Goal: Download file/media

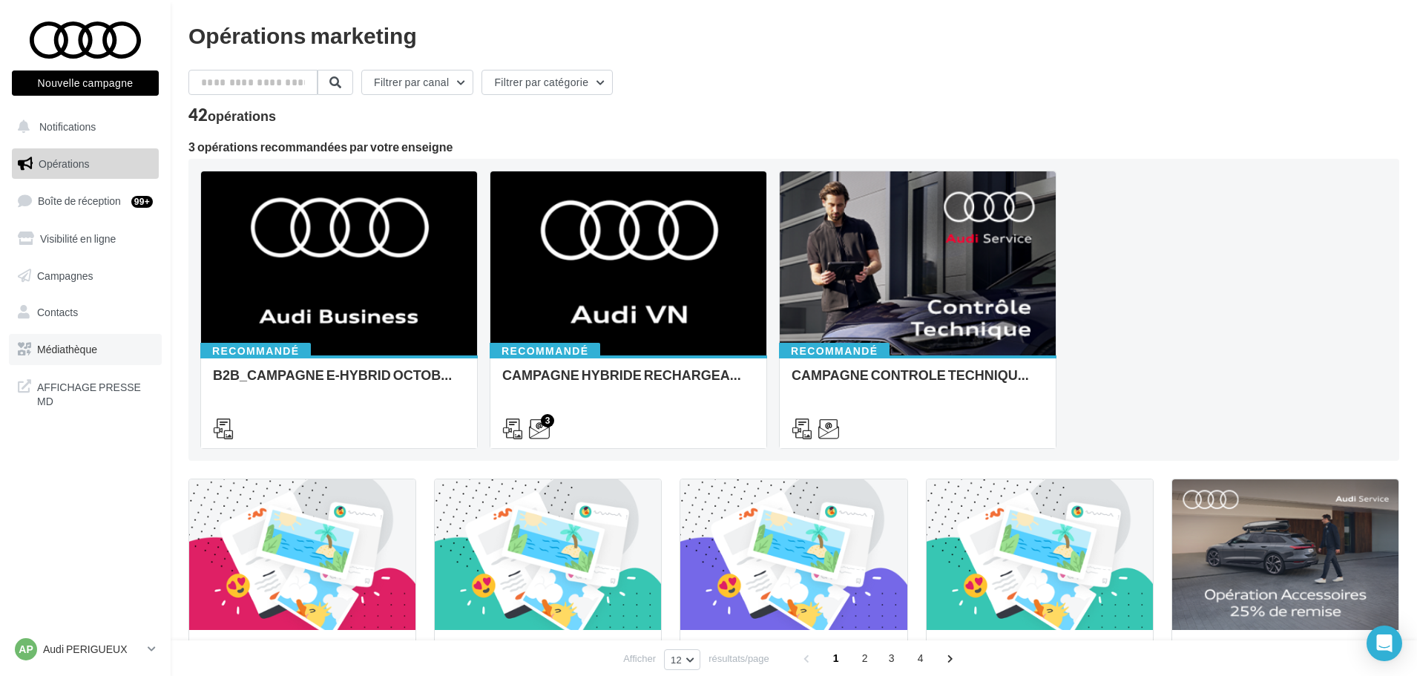
click at [82, 354] on span "Médiathèque" at bounding box center [67, 349] width 60 height 13
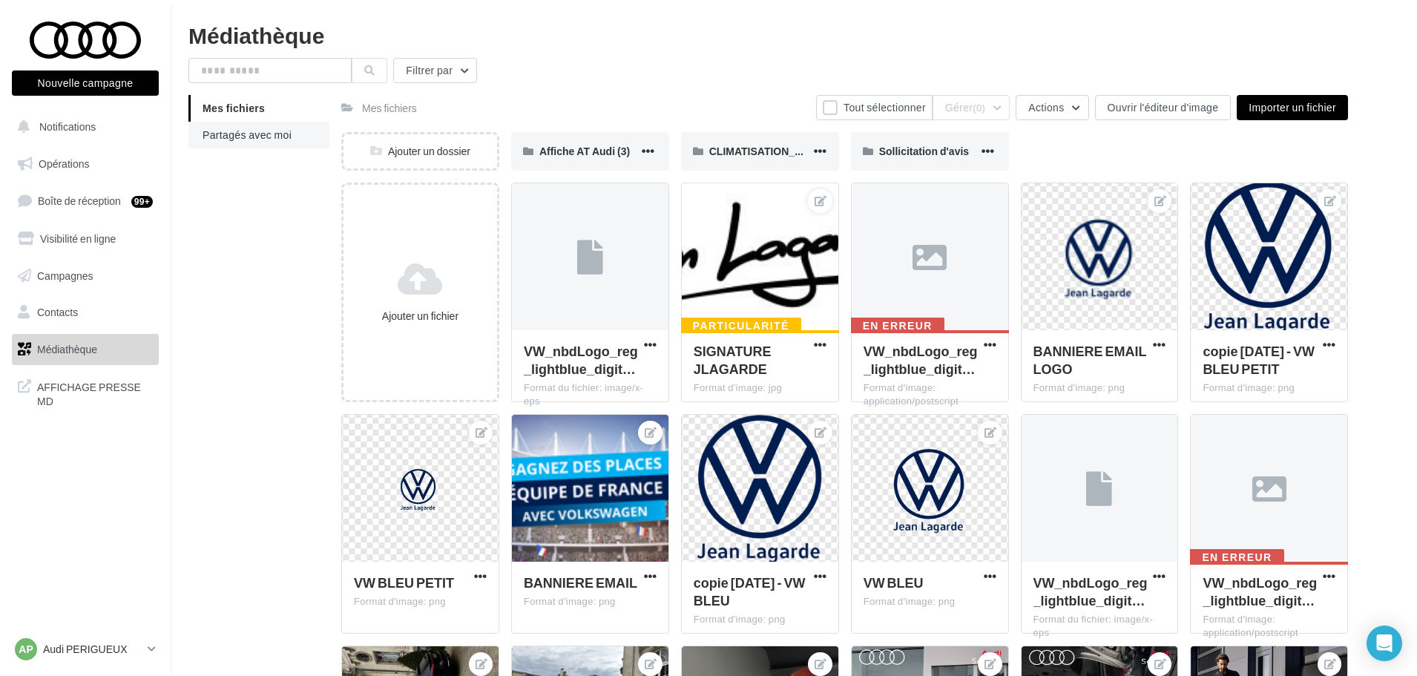
click at [266, 130] on span "Partagés avec moi" at bounding box center [247, 134] width 89 height 13
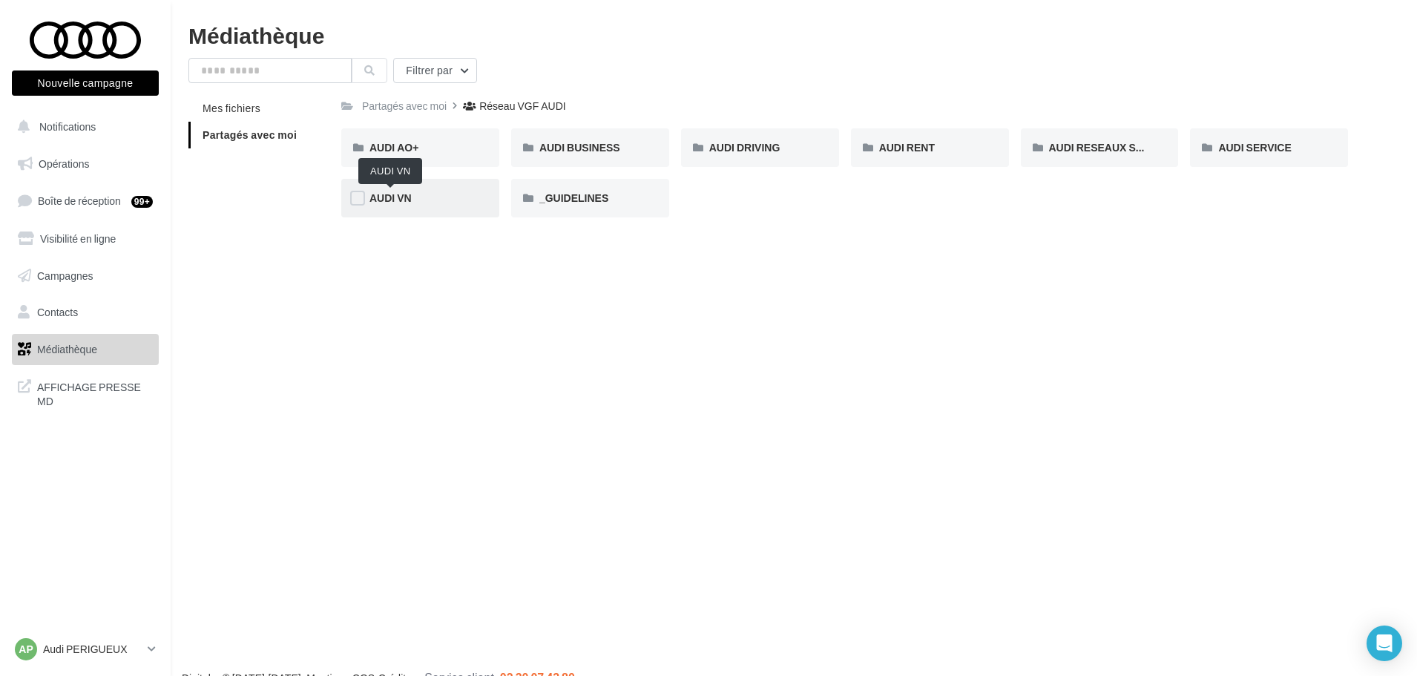
click at [390, 202] on span "AUDI VN" at bounding box center [391, 197] width 42 height 13
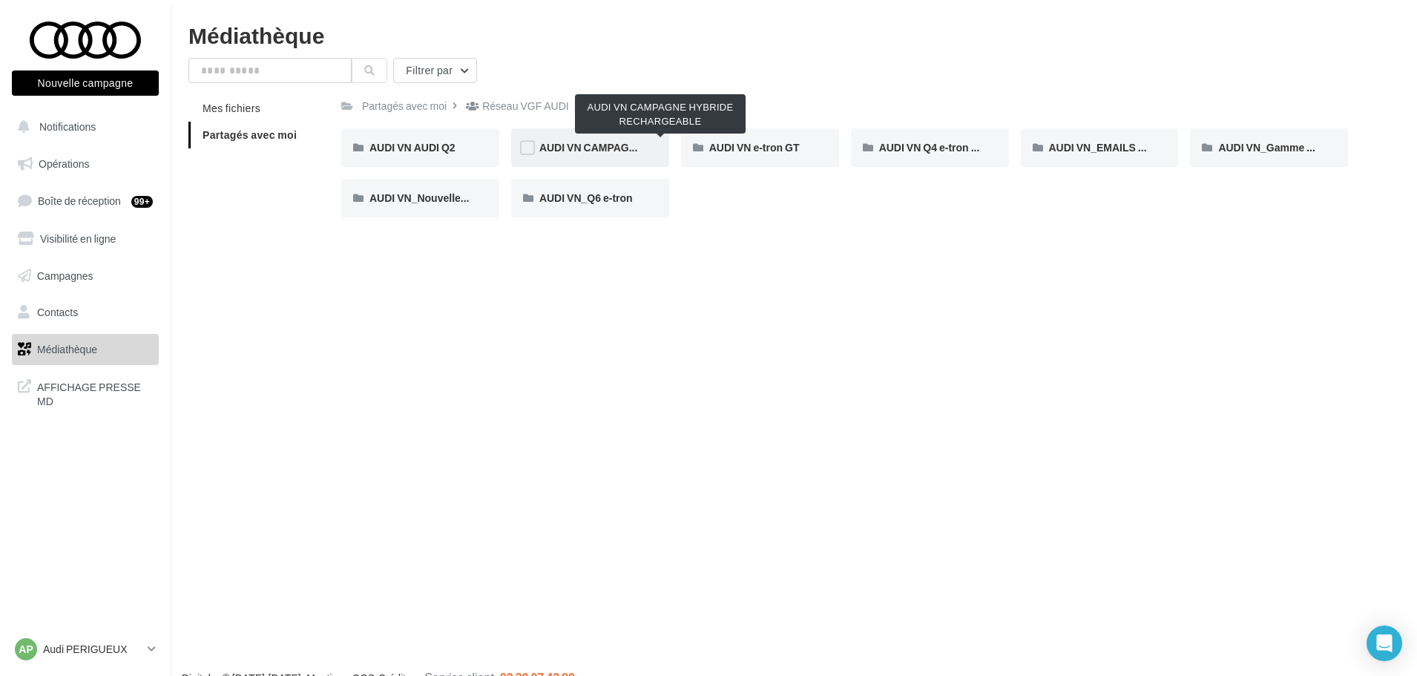
click at [588, 146] on span "AUDI VN CAMPAGNE HYBRIDE RECHARGEABLE" at bounding box center [660, 147] width 243 height 13
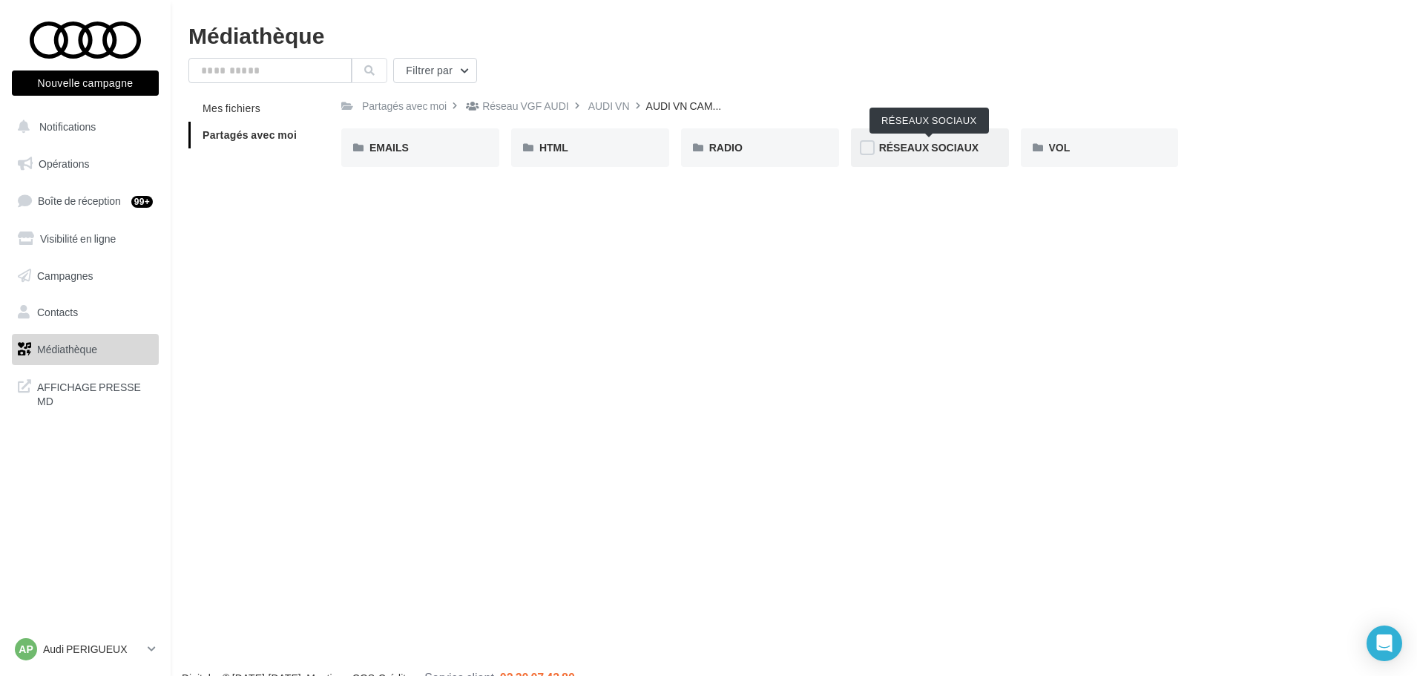
click at [899, 146] on span "RÉSEAUX SOCIAUX" at bounding box center [928, 147] width 99 height 13
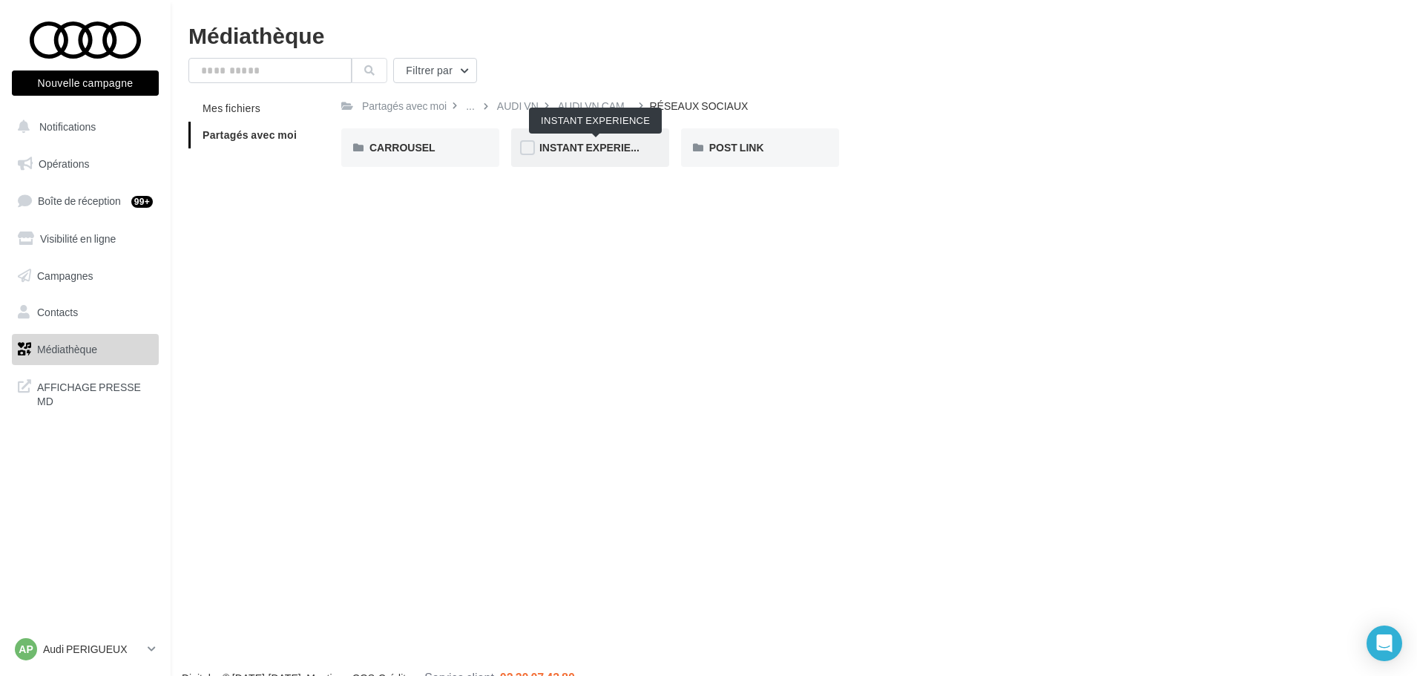
click at [579, 145] on span "INSTANT EXPERIENCE" at bounding box center [596, 147] width 114 height 13
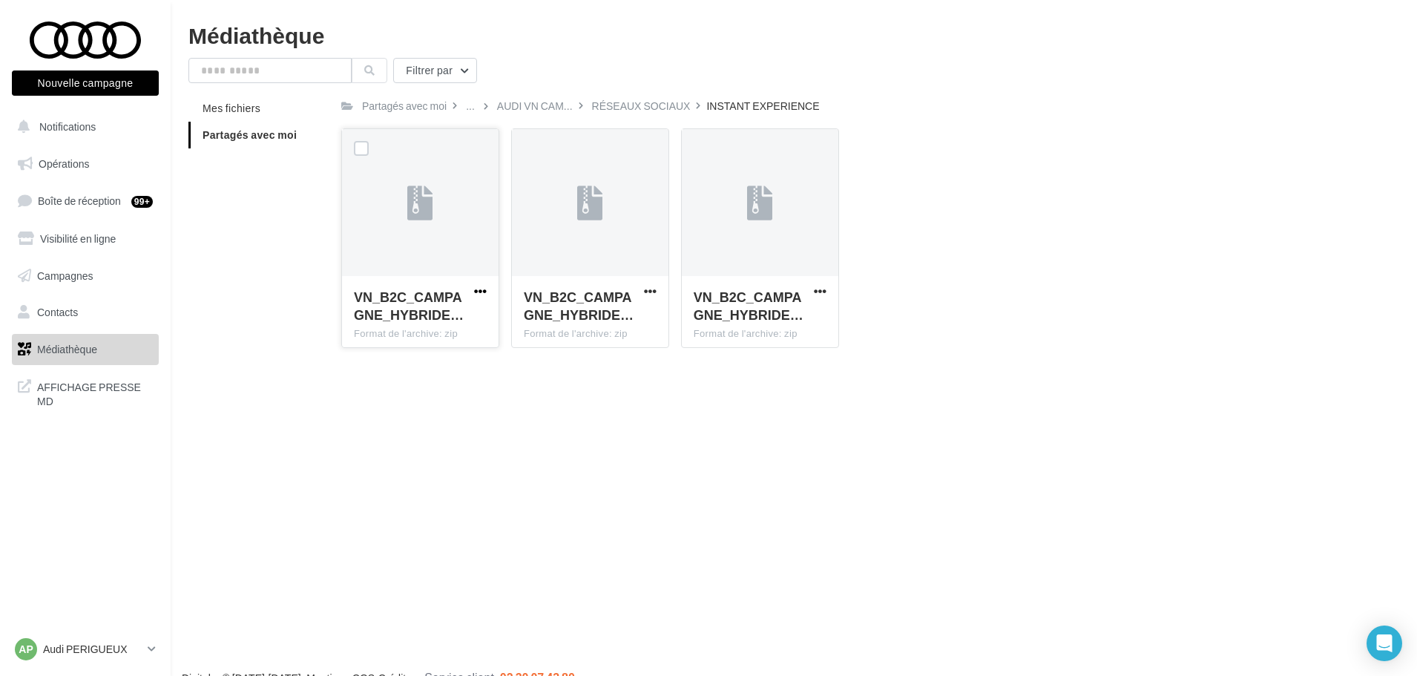
click at [479, 290] on span "button" at bounding box center [480, 291] width 13 height 13
click at [437, 320] on button "Télécharger" at bounding box center [415, 320] width 148 height 39
click at [819, 289] on span "button" at bounding box center [820, 291] width 13 height 13
click at [735, 318] on button "Télécharger" at bounding box center [755, 320] width 148 height 39
click at [1016, 49] on div "Médiathèque Filtrer par Mes fichiers Partagés avec moi Partagés avec moi ... AU…" at bounding box center [794, 192] width 1247 height 336
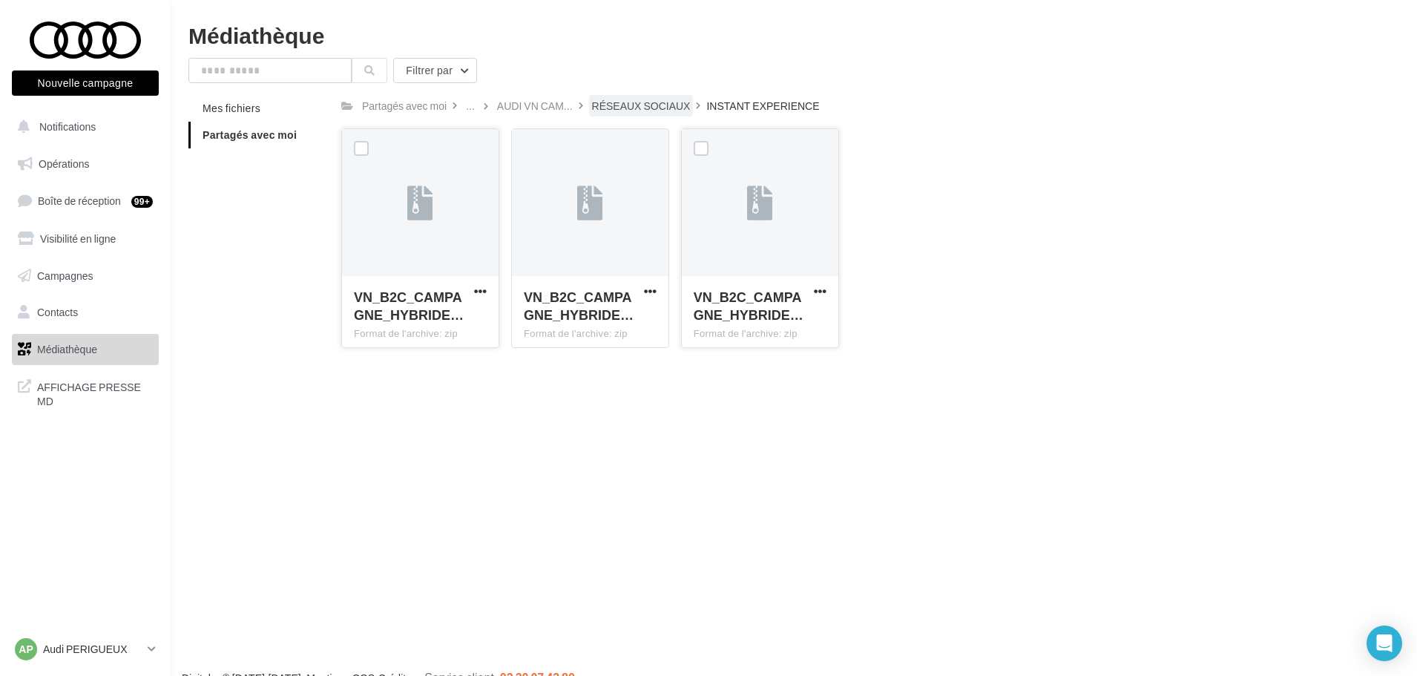
click at [644, 111] on div "RÉSEAUX SOCIAUX" at bounding box center [641, 106] width 99 height 15
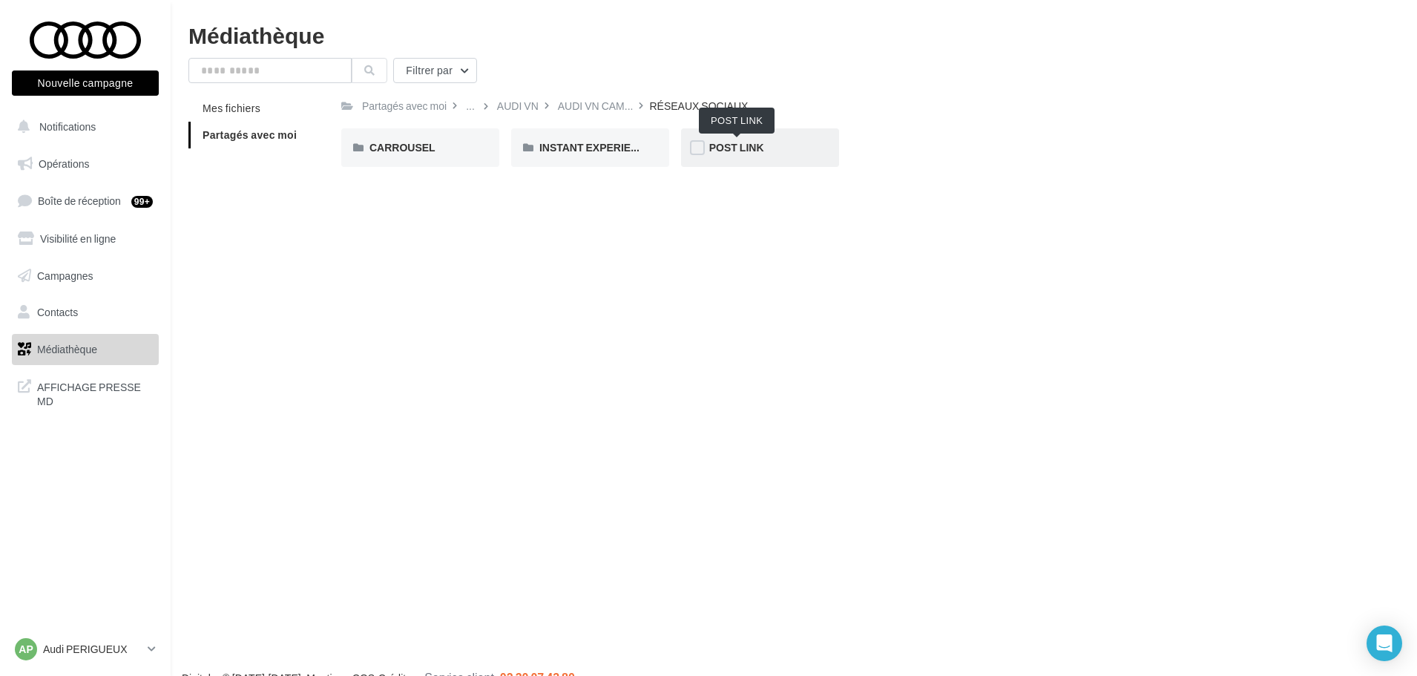
click at [755, 148] on span "POST LINK" at bounding box center [736, 147] width 55 height 13
click at [578, 145] on span "Q3 e-hybrid" at bounding box center [567, 147] width 57 height 13
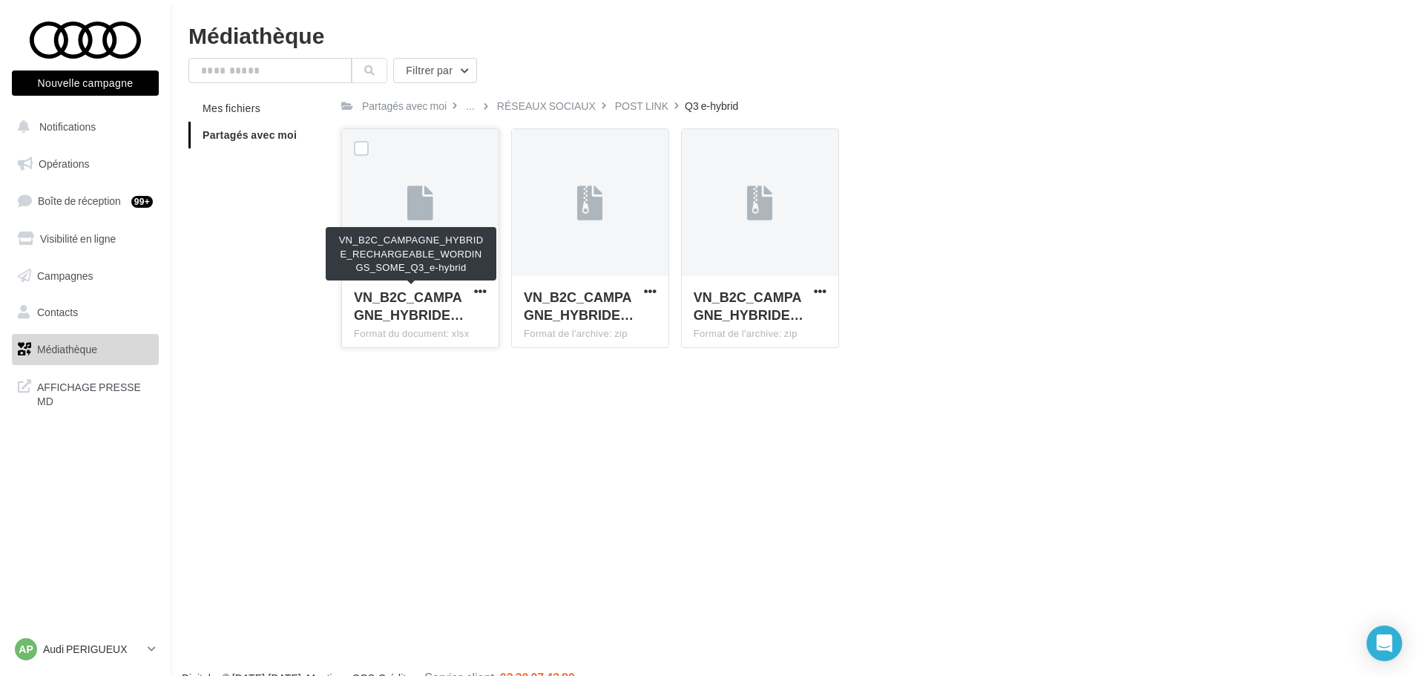
click at [416, 318] on span "VN_B2C_CAMPAGNE_HYBRIDE…" at bounding box center [409, 306] width 110 height 34
click at [486, 291] on span "button" at bounding box center [480, 291] width 13 height 13
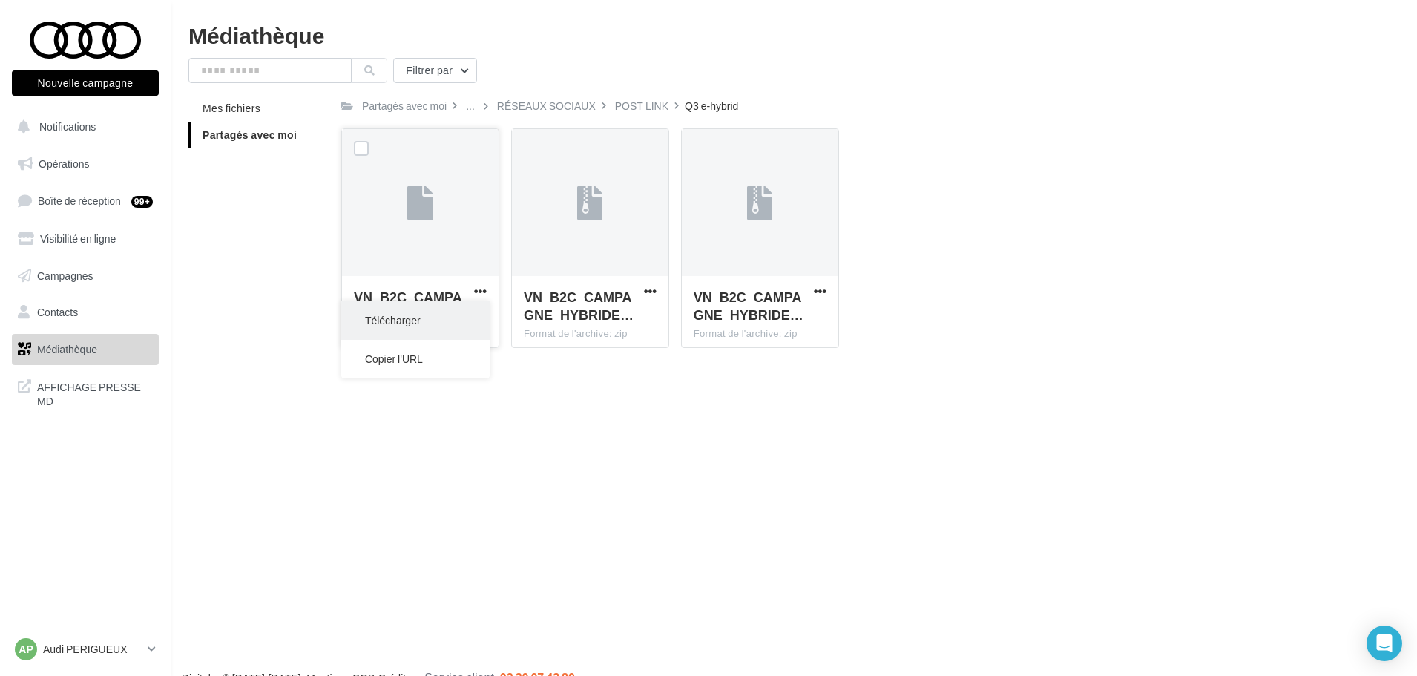
click at [393, 322] on button "Télécharger" at bounding box center [415, 320] width 148 height 39
click at [649, 289] on span "button" at bounding box center [650, 291] width 13 height 13
click at [600, 324] on button "Télécharger" at bounding box center [585, 320] width 148 height 39
click at [826, 292] on span "button" at bounding box center [820, 291] width 13 height 13
click at [776, 316] on button "Télécharger" at bounding box center [755, 320] width 148 height 39
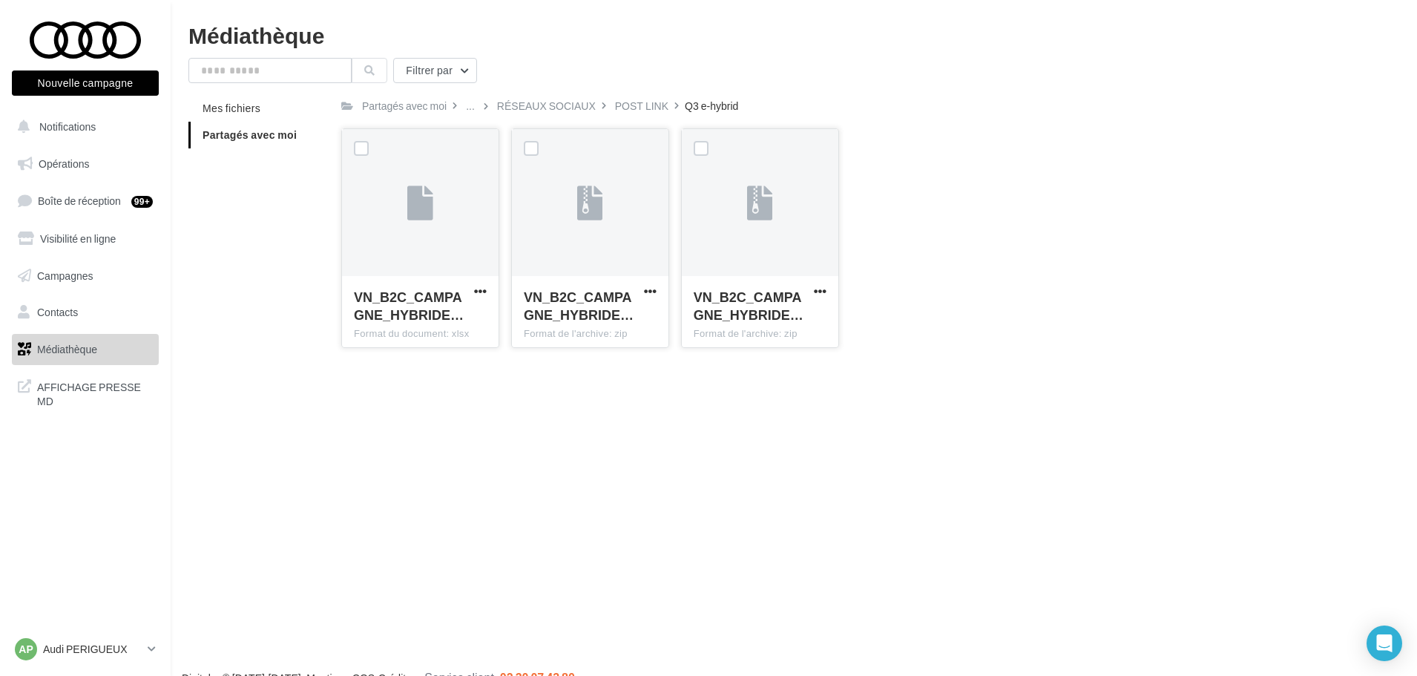
drag, startPoint x: 880, startPoint y: 108, endPoint x: 882, endPoint y: 100, distance: 7.7
click at [882, 102] on div "Partagés avec moi ... RÉSEAUX SOCIAUX POST LINK Q3 e-hybrid" at bounding box center [844, 106] width 1007 height 22
click at [643, 104] on div "POST LINK" at bounding box center [641, 106] width 53 height 15
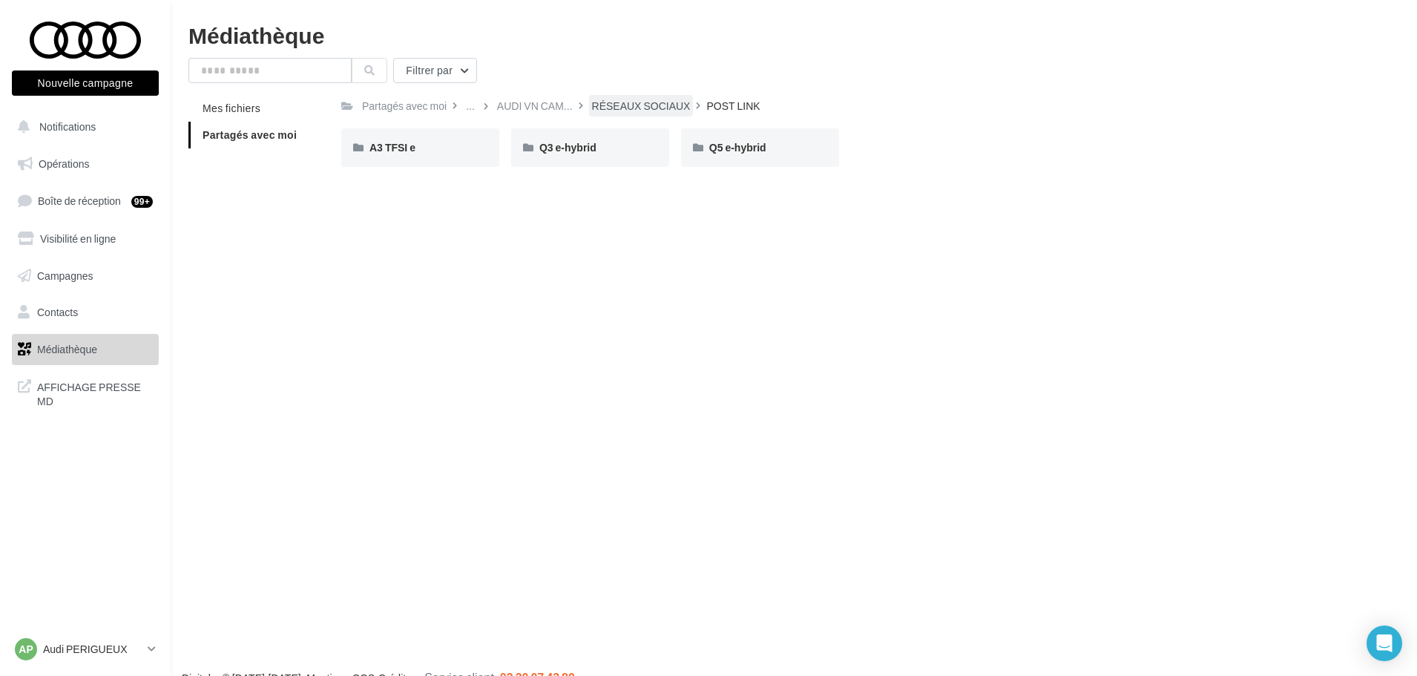
click at [603, 101] on div "RÉSEAUX SOCIAUX" at bounding box center [641, 106] width 99 height 15
click at [411, 150] on span "CARROUSEL" at bounding box center [403, 147] width 66 height 13
click at [587, 145] on span "Q3 e-hybrid" at bounding box center [567, 147] width 57 height 13
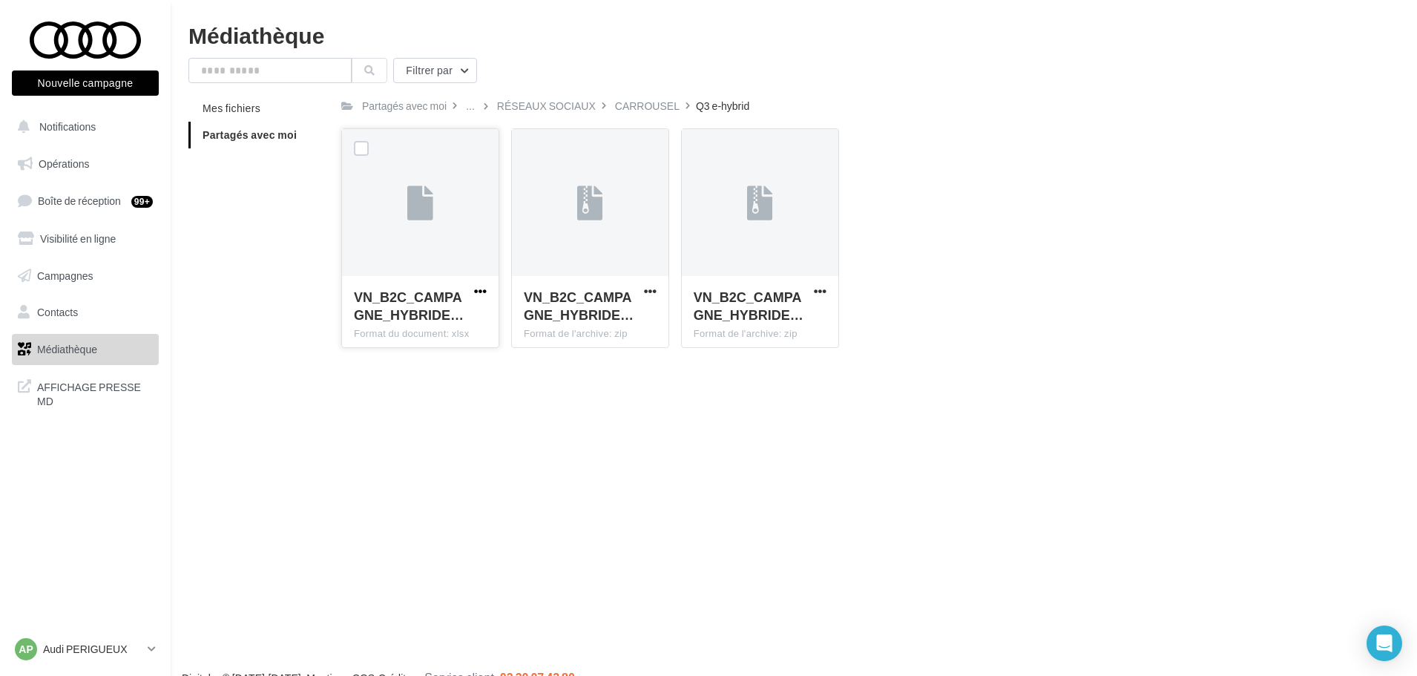
click at [479, 289] on span "button" at bounding box center [480, 291] width 13 height 13
click at [414, 322] on button "Télécharger" at bounding box center [415, 320] width 148 height 39
click at [648, 289] on span "button" at bounding box center [650, 291] width 13 height 13
click at [618, 312] on button "Télécharger" at bounding box center [585, 320] width 148 height 39
click at [816, 292] on span "button" at bounding box center [820, 291] width 13 height 13
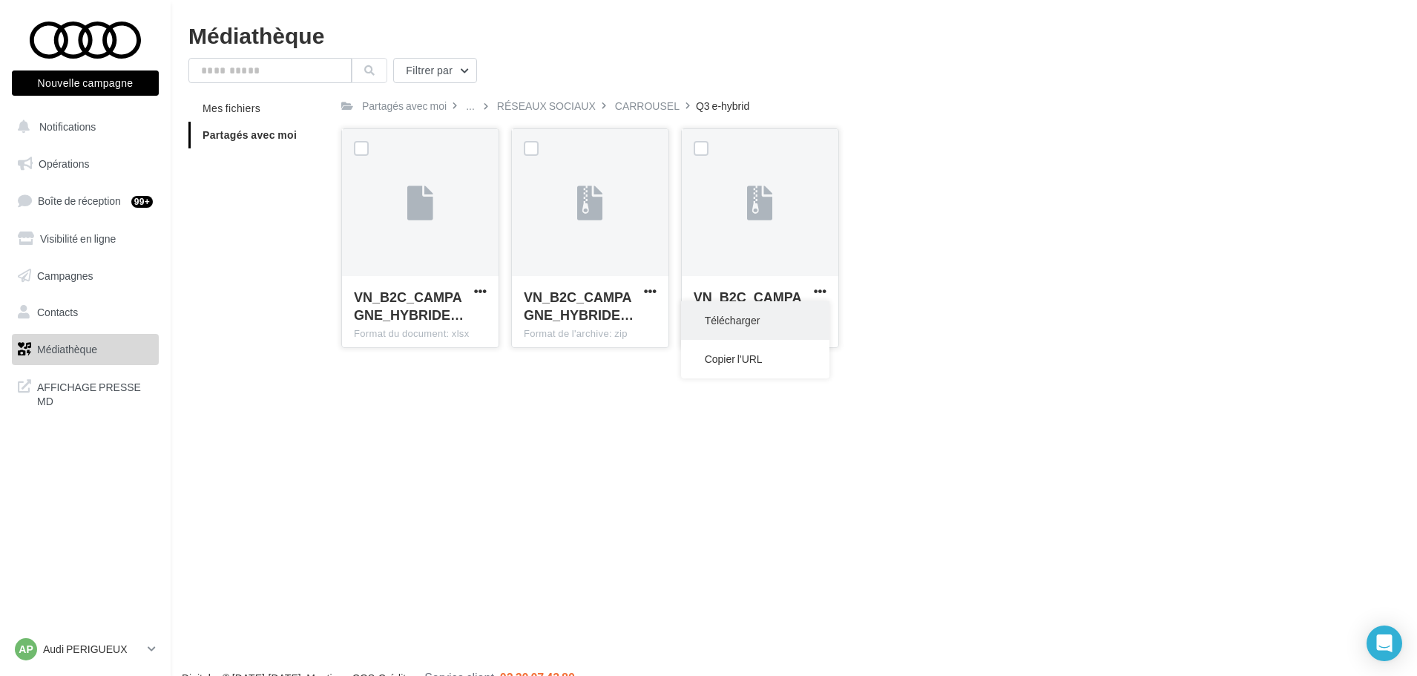
click at [761, 327] on button "Télécharger" at bounding box center [755, 320] width 148 height 39
click at [574, 109] on div "RÉSEAUX SOCIAUX" at bounding box center [546, 106] width 99 height 15
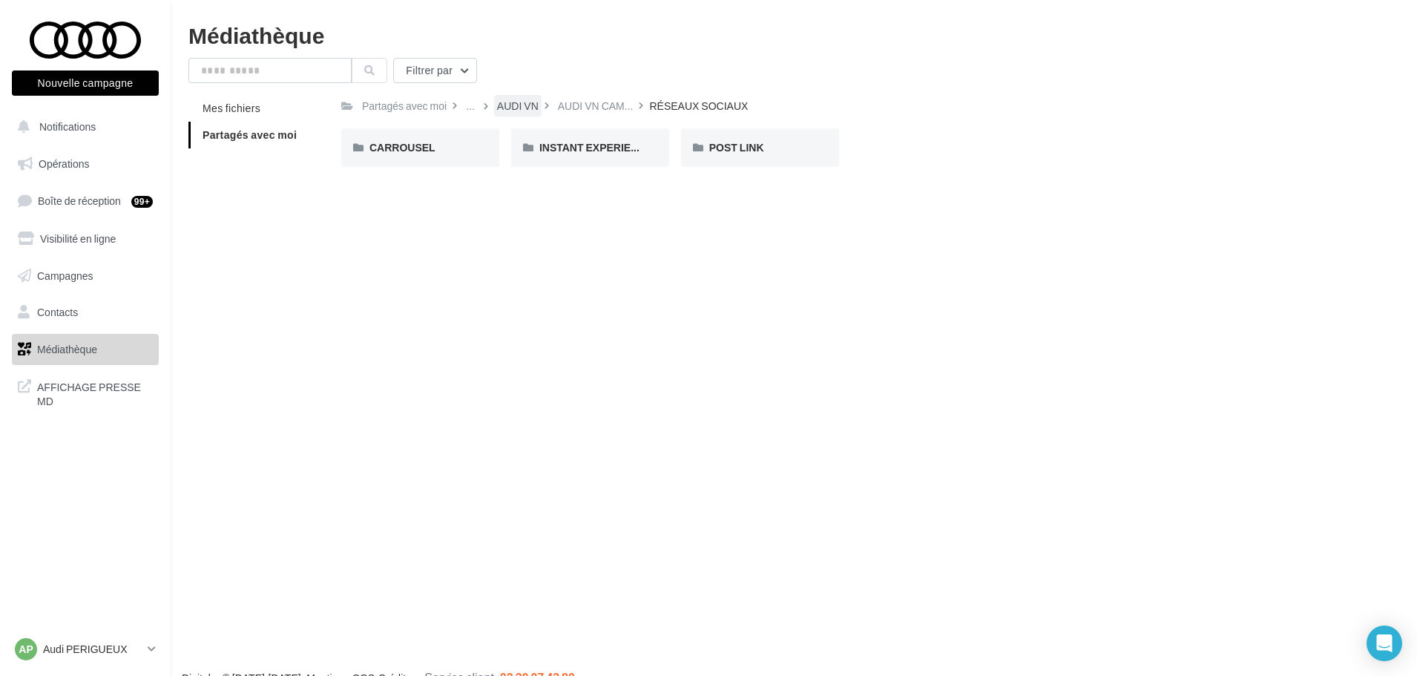
click at [524, 105] on div "AUDI VN" at bounding box center [518, 106] width 42 height 15
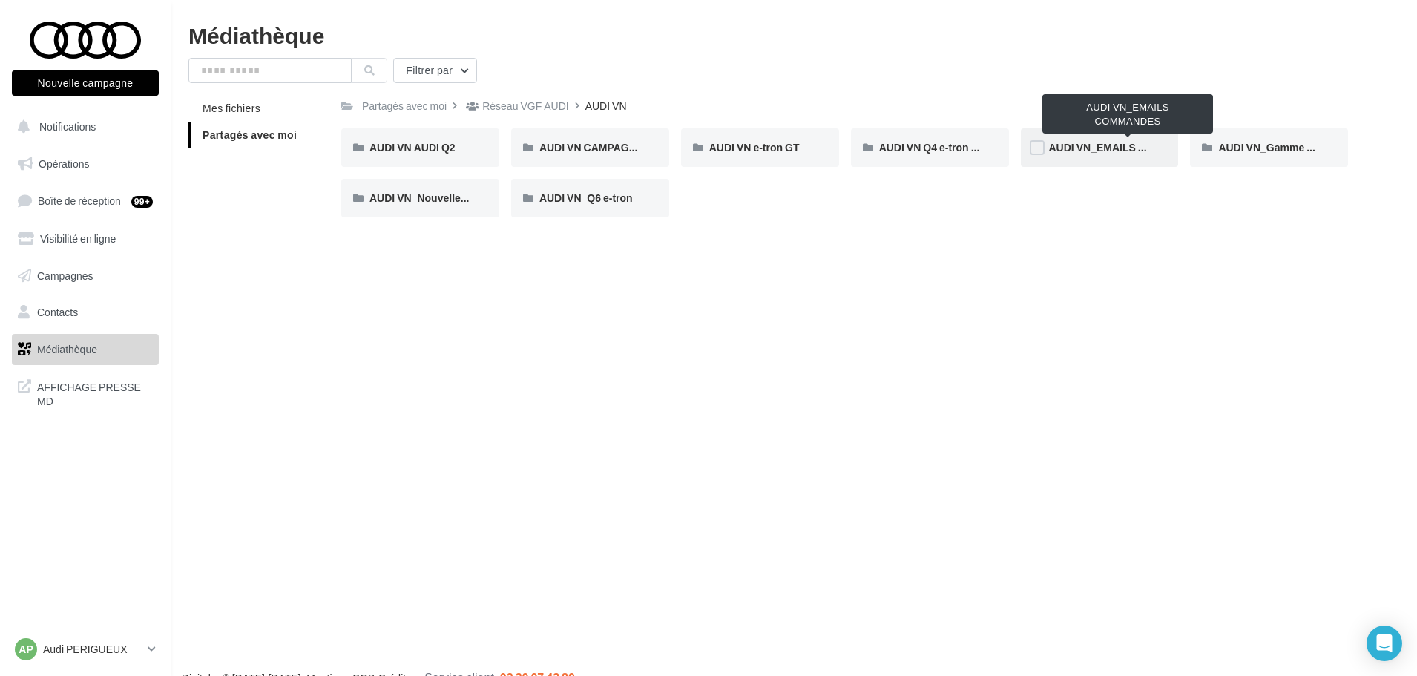
click at [1112, 151] on span "AUDI VN_EMAILS COMMANDES" at bounding box center [1128, 147] width 159 height 13
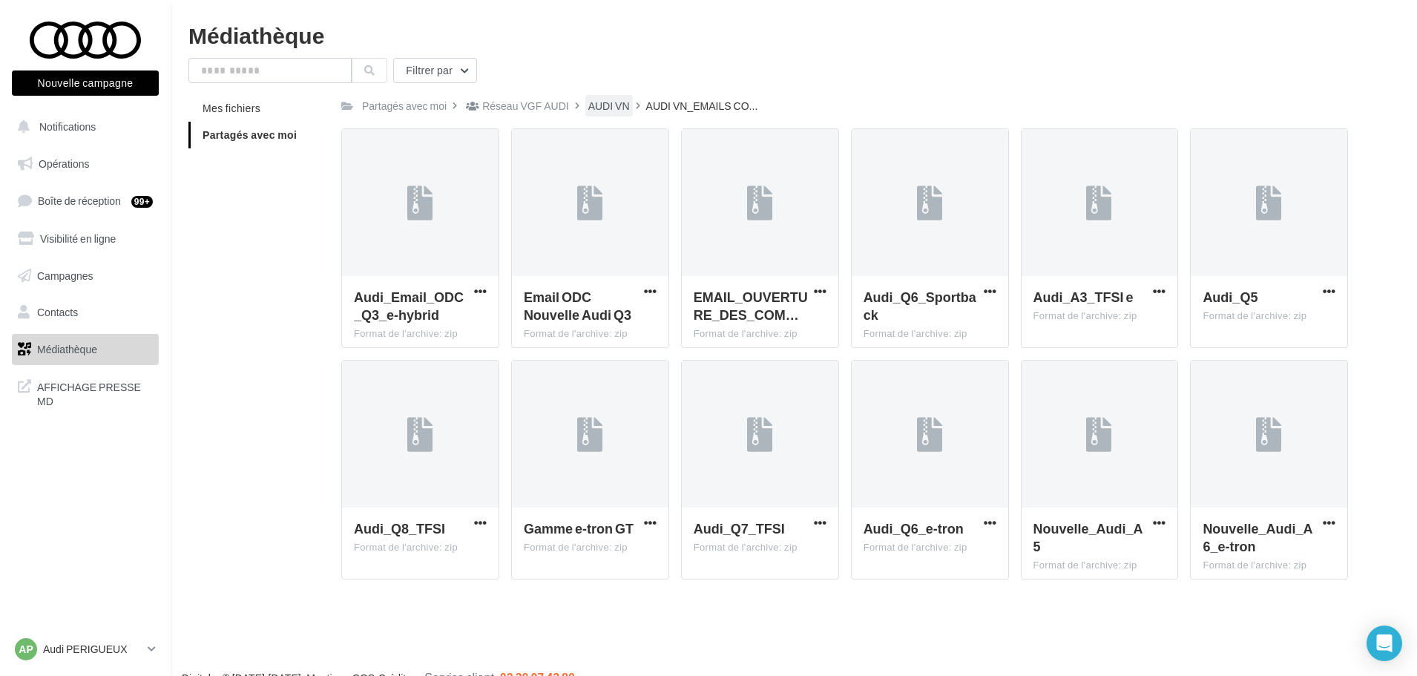
click at [595, 103] on div "AUDI VN" at bounding box center [609, 106] width 42 height 15
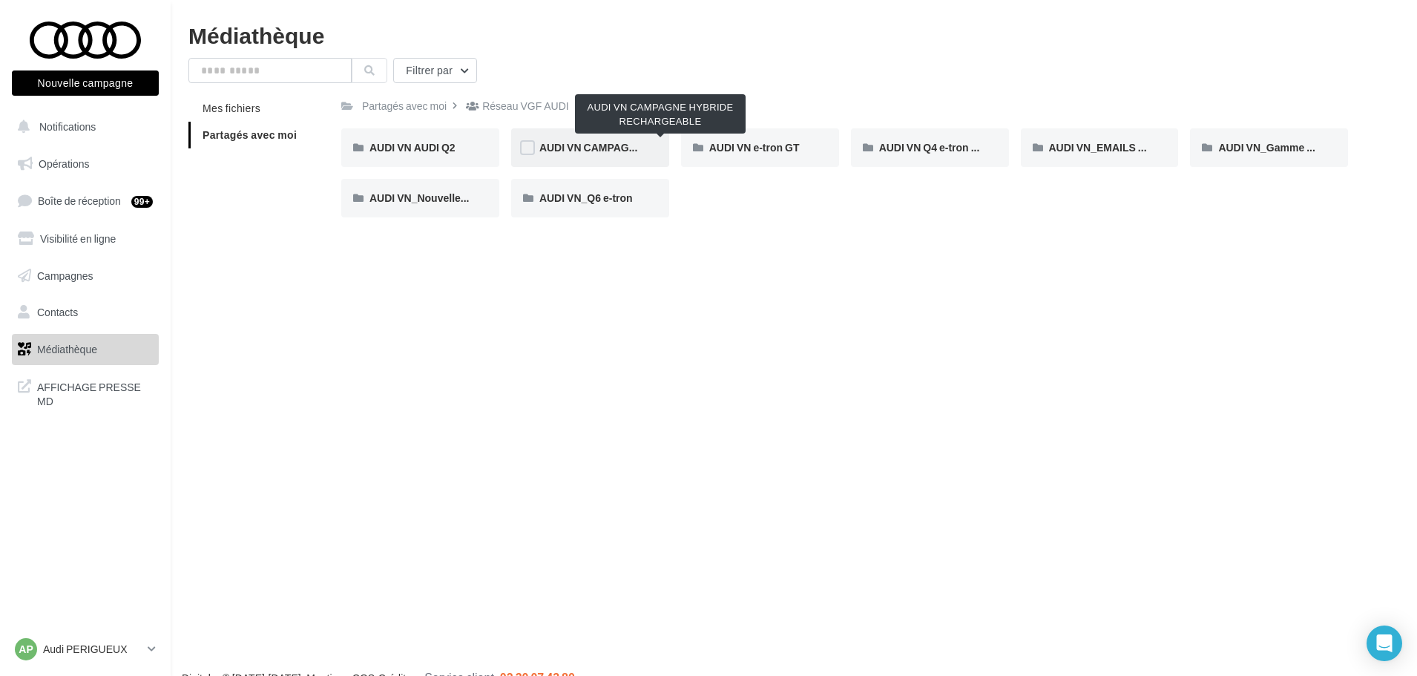
click at [595, 147] on span "AUDI VN CAMPAGNE HYBRIDE RECHARGEABLE" at bounding box center [660, 147] width 243 height 13
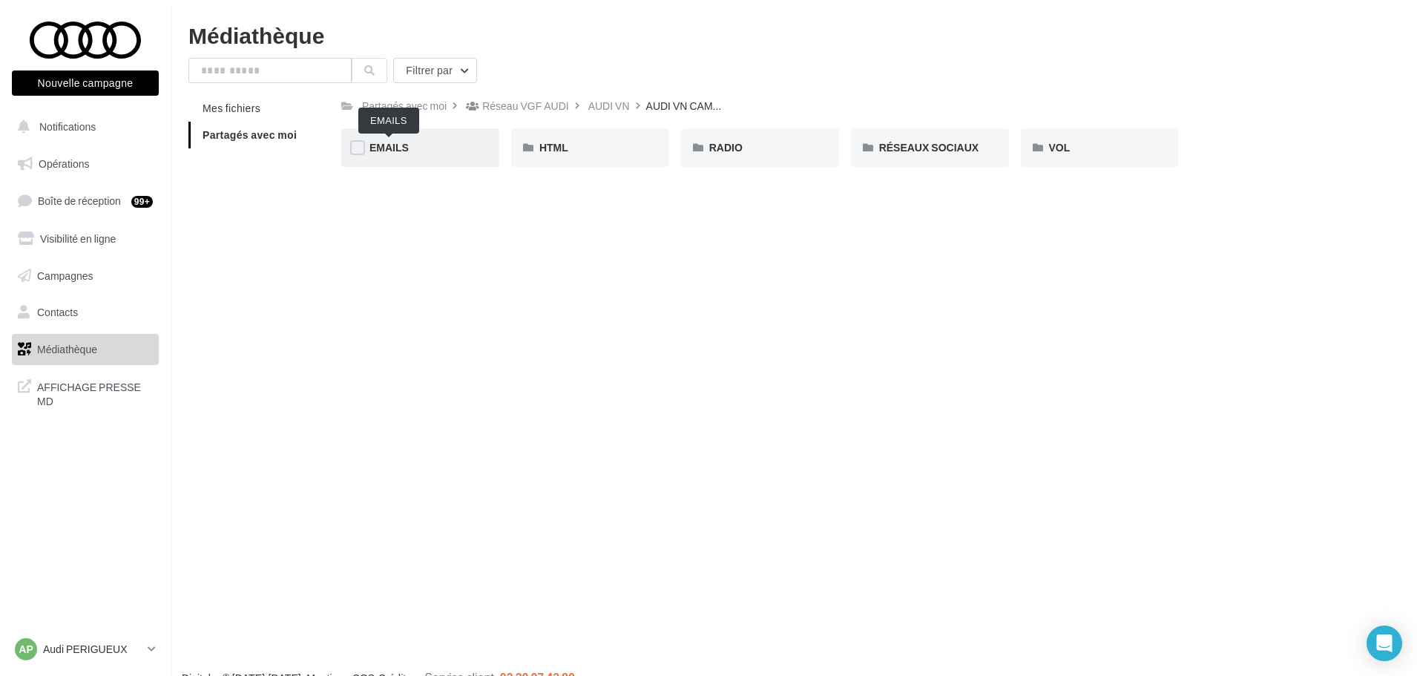
click at [391, 145] on span "EMAILS" at bounding box center [389, 147] width 39 height 13
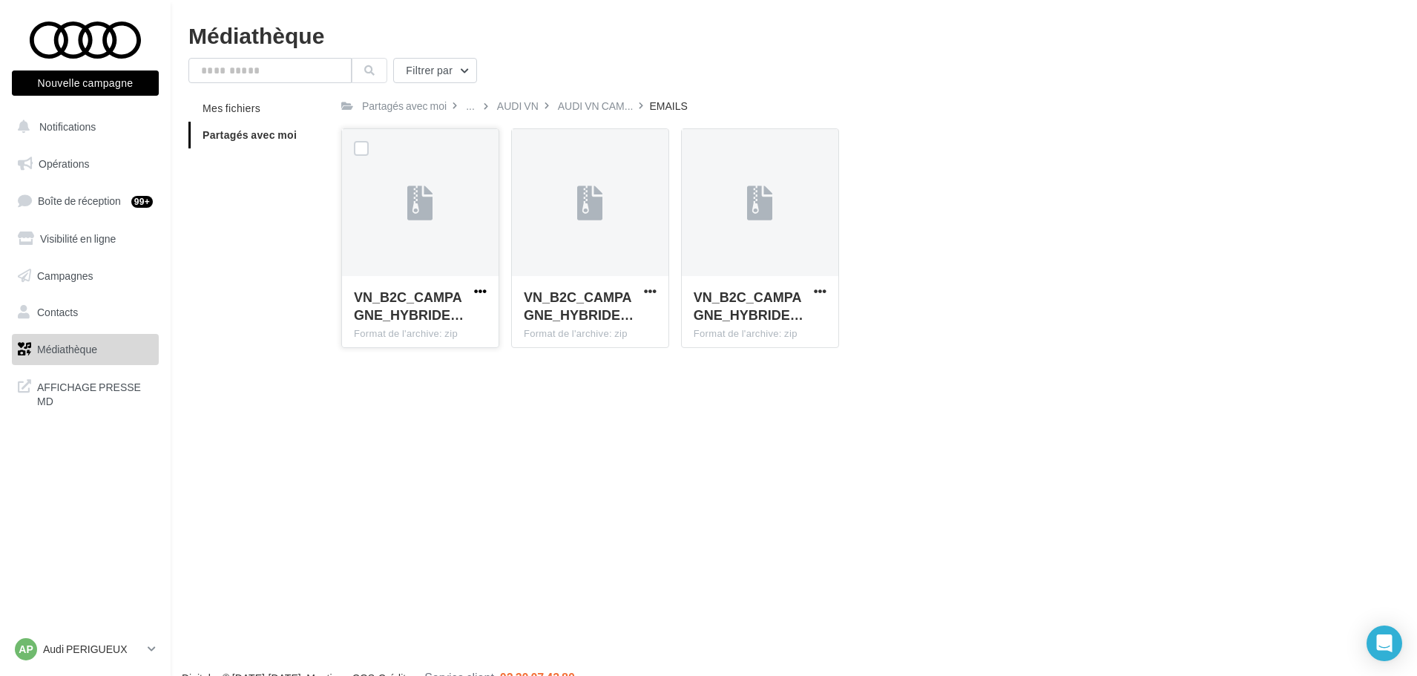
click at [482, 294] on span "button" at bounding box center [480, 291] width 13 height 13
click at [436, 318] on button "Télécharger" at bounding box center [415, 320] width 148 height 39
